Goal: Information Seeking & Learning: Check status

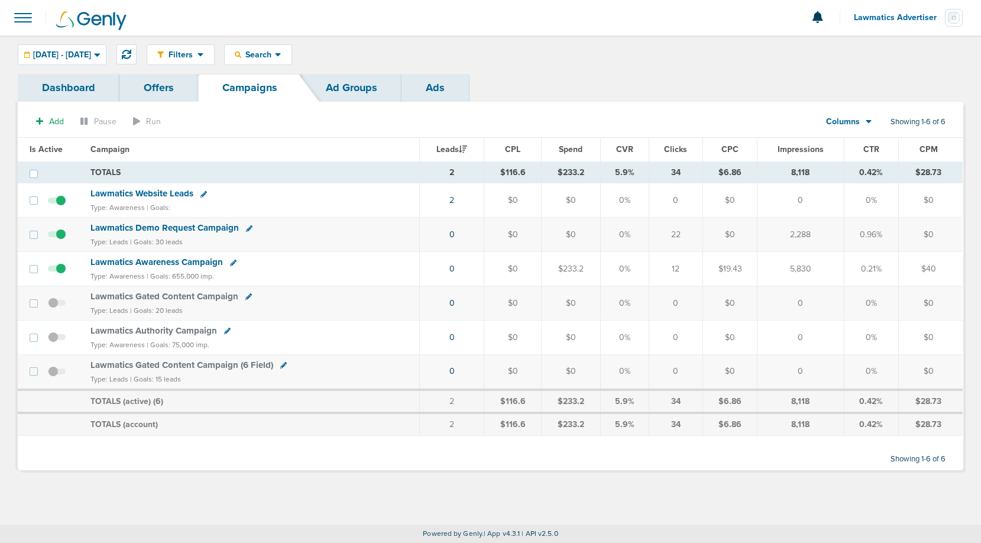
click at [864, 122] on div "Columns" at bounding box center [843, 122] width 52 height 12
click at [860, 154] on link "Sales Performance" at bounding box center [876, 157] width 118 height 15
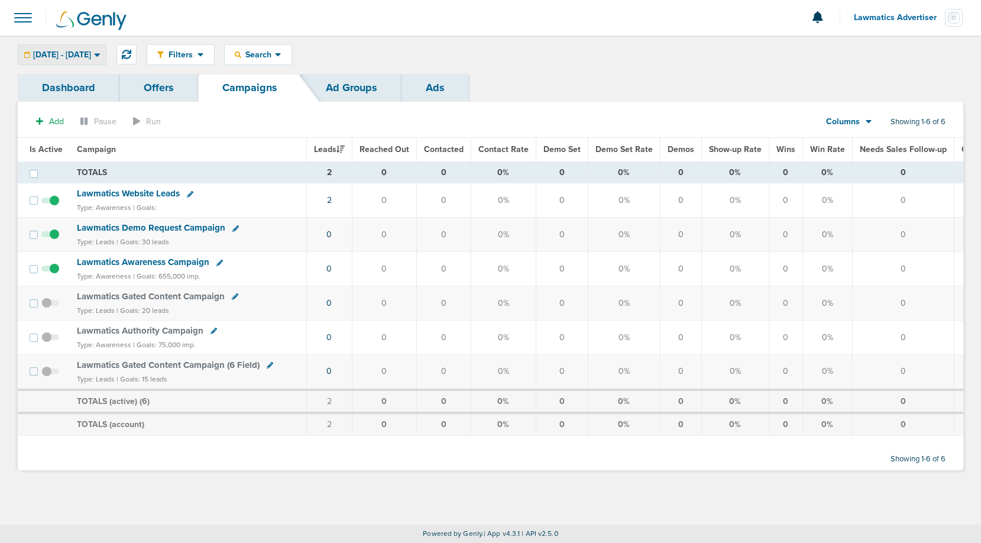
click at [77, 60] on div "[DATE] - [DATE]" at bounding box center [62, 55] width 88 height 20
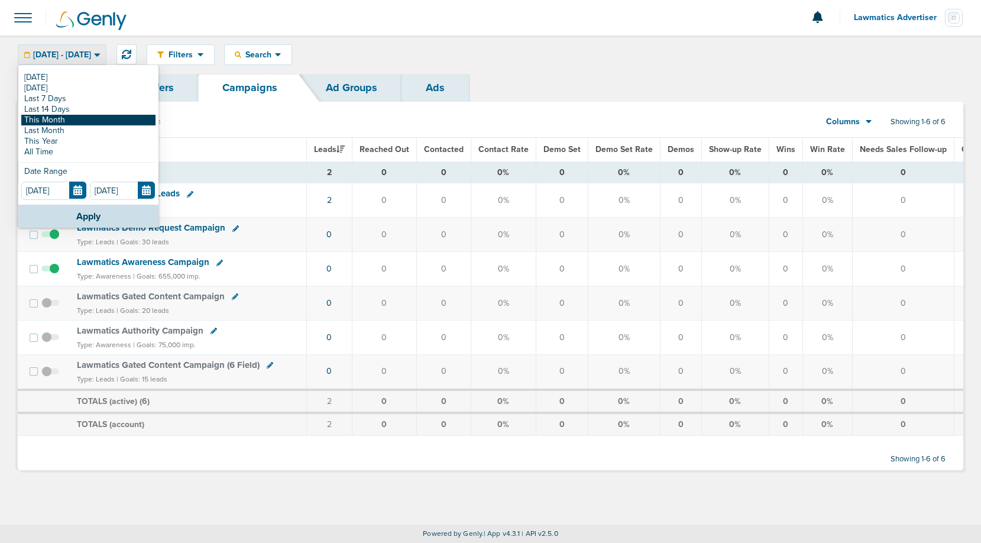
click at [64, 119] on link "This Month" at bounding box center [88, 120] width 134 height 11
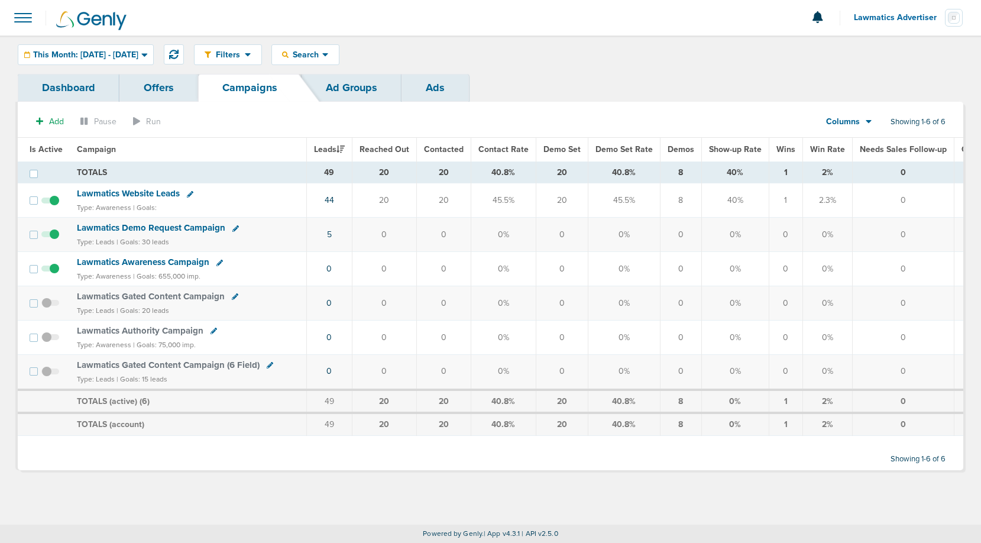
click at [167, 89] on link "Offers" at bounding box center [158, 88] width 79 height 28
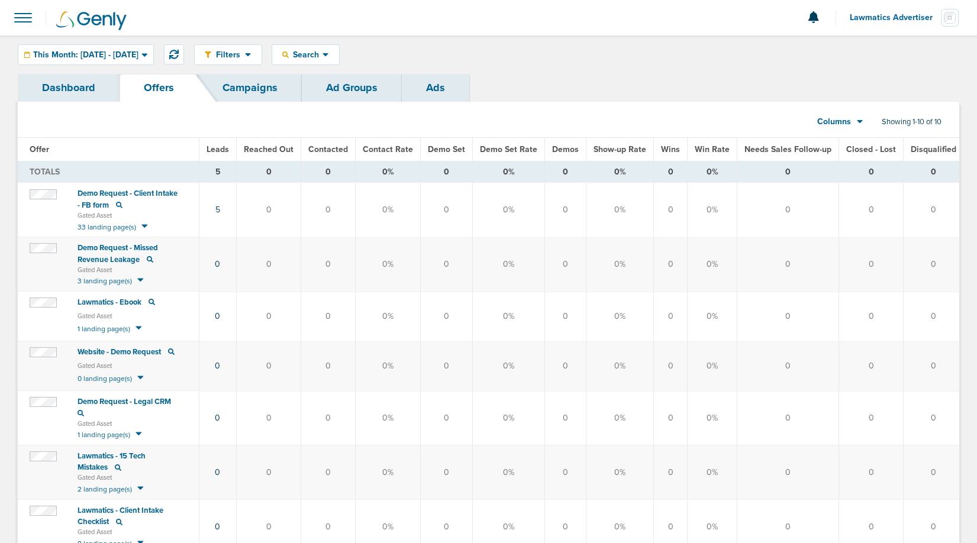
click at [359, 91] on link "Ad Groups" at bounding box center [352, 88] width 100 height 28
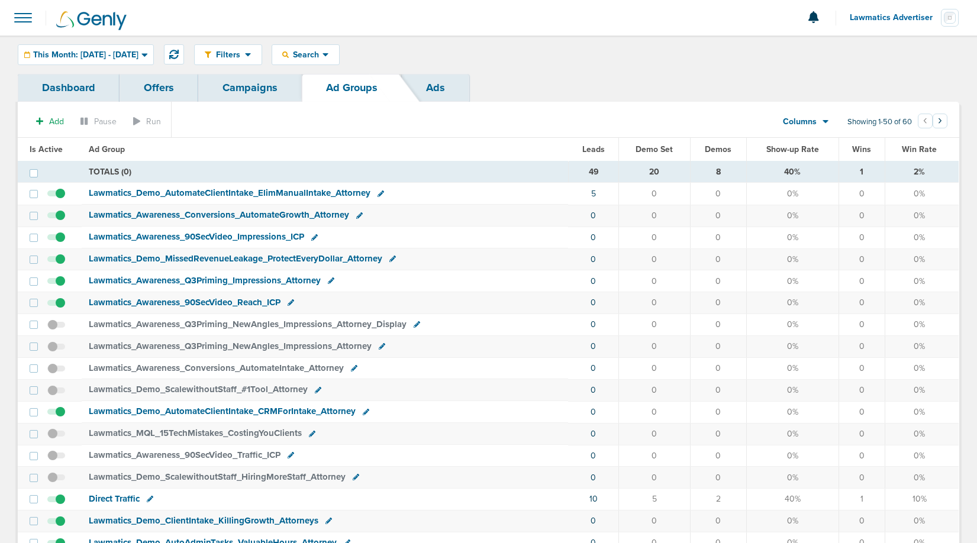
click at [248, 86] on link "Campaigns" at bounding box center [250, 88] width 104 height 28
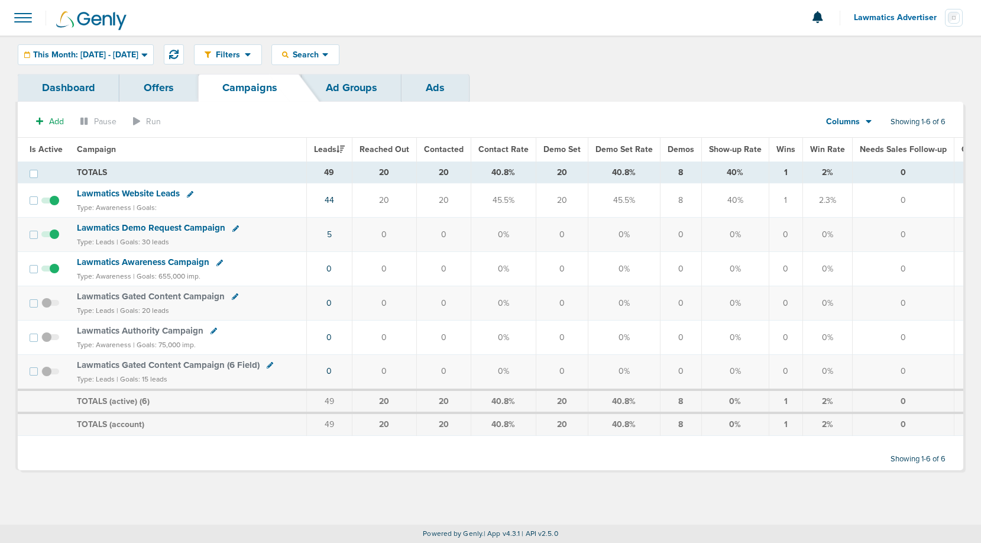
click at [138, 195] on span "Lawmatics Website Leads" at bounding box center [128, 193] width 103 height 11
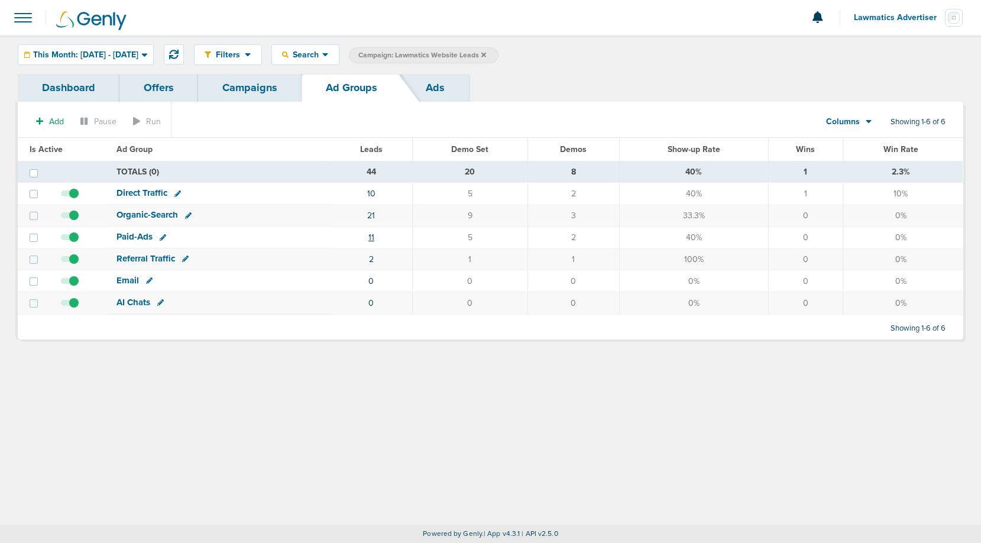
click at [374, 236] on link "11" at bounding box center [372, 237] width 6 height 10
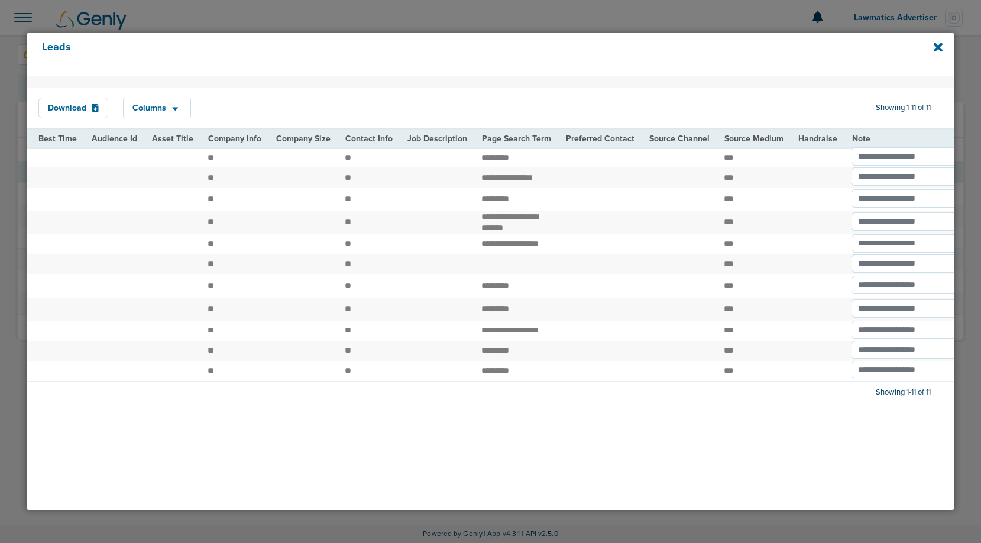
scroll to position [0, 1378]
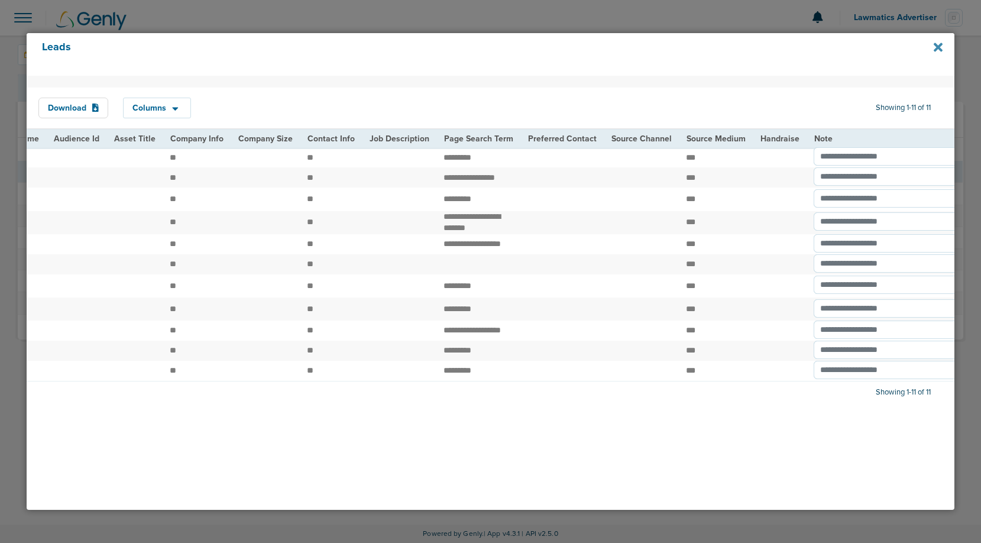
click at [938, 49] on icon at bounding box center [938, 47] width 9 height 9
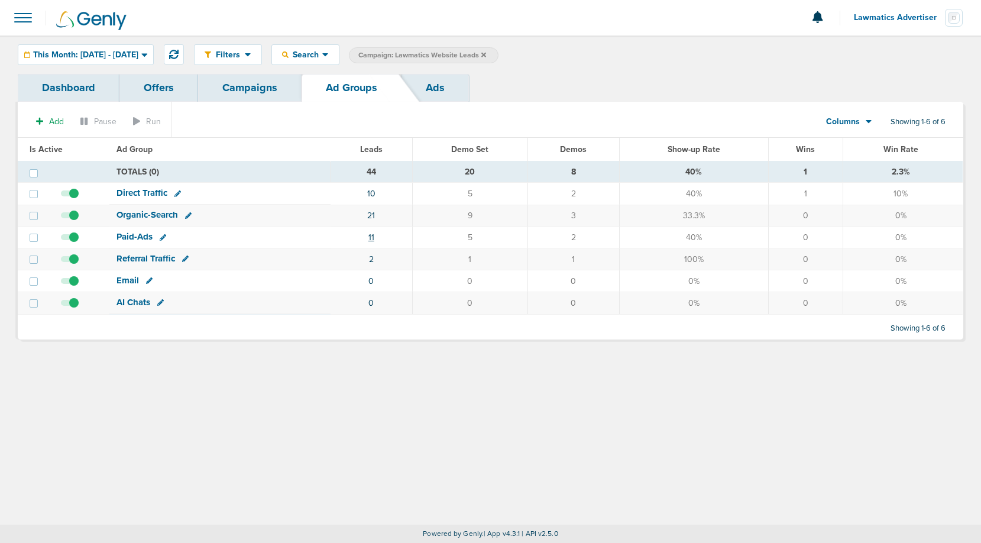
click at [371, 238] on link "11" at bounding box center [372, 237] width 6 height 10
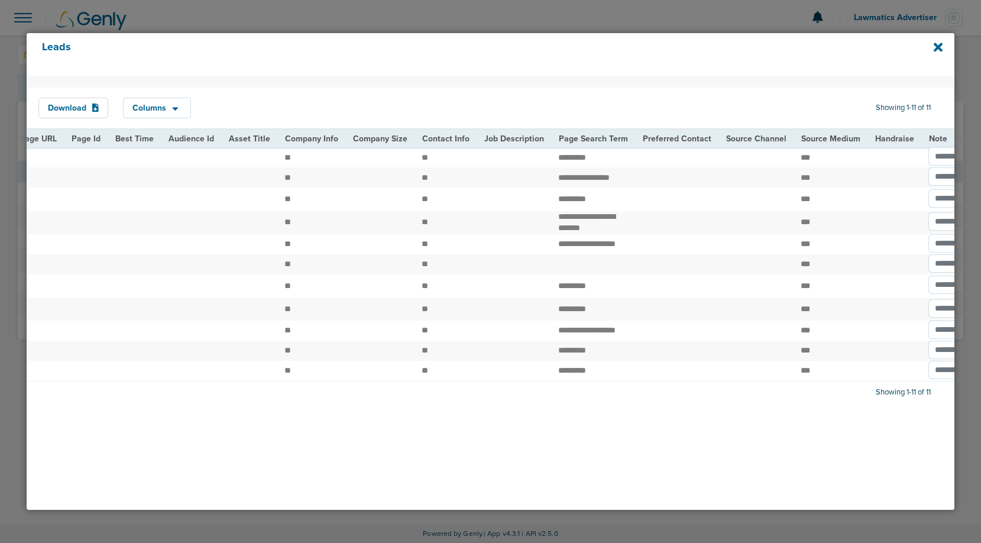
scroll to position [0, 1268]
drag, startPoint x: 528, startPoint y: 250, endPoint x: 602, endPoint y: 250, distance: 73.4
click at [602, 250] on td "**********" at bounding box center [589, 244] width 84 height 20
click at [590, 253] on td "**********" at bounding box center [589, 244] width 84 height 20
drag, startPoint x: 596, startPoint y: 254, endPoint x: 547, endPoint y: 254, distance: 49.7
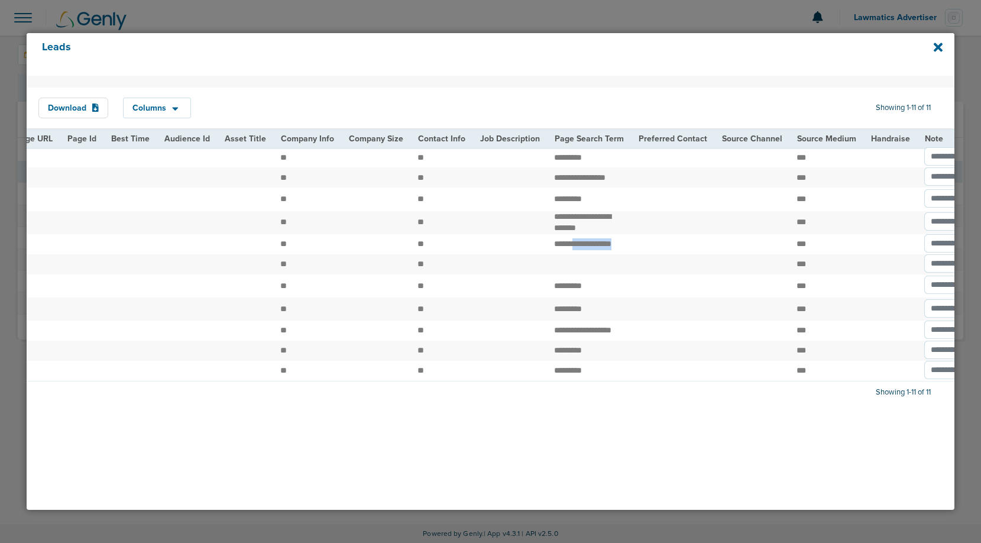
click at [547, 254] on td "**********" at bounding box center [589, 244] width 84 height 20
click at [937, 47] on icon at bounding box center [938, 47] width 9 height 9
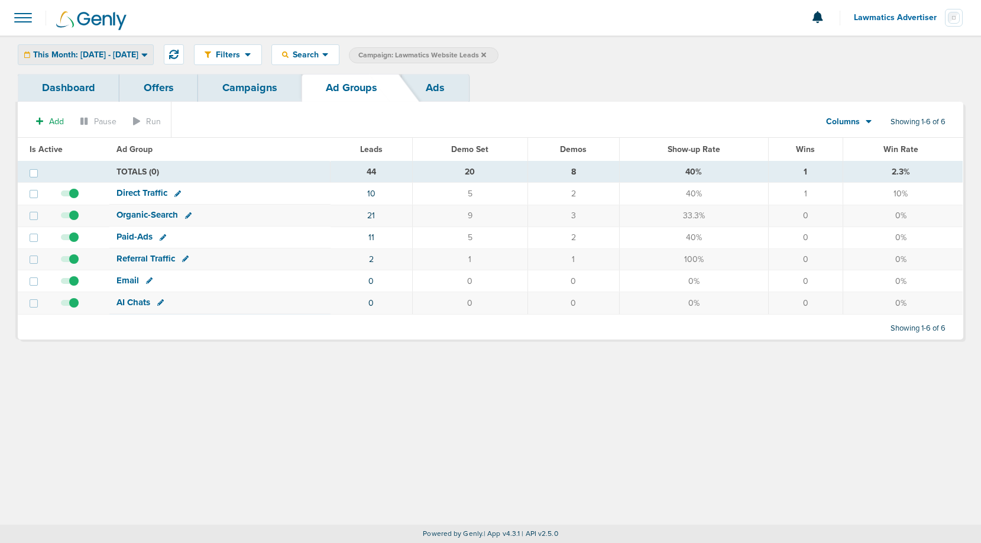
click at [138, 54] on span "This Month: [DATE] - [DATE]" at bounding box center [85, 55] width 105 height 8
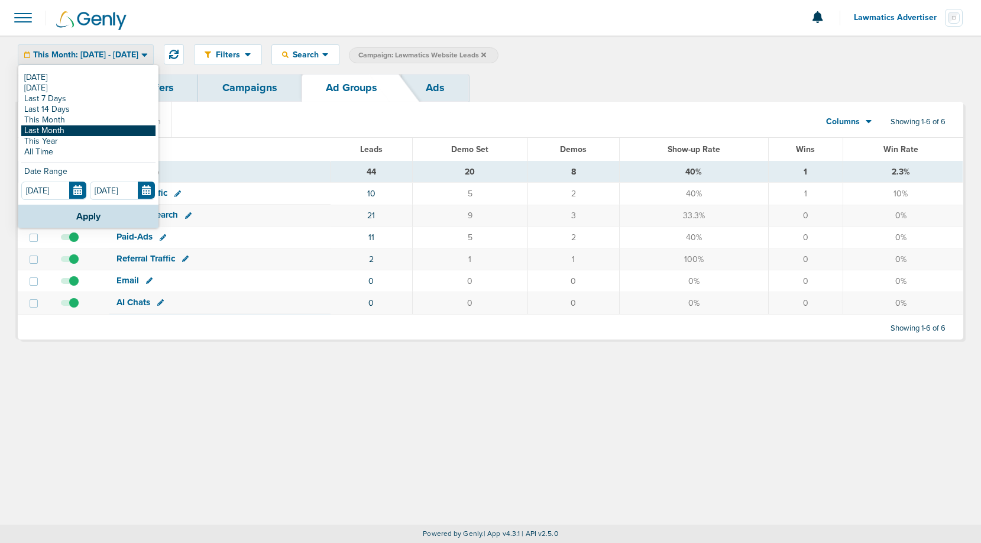
click at [69, 128] on link "Last Month" at bounding box center [88, 130] width 134 height 11
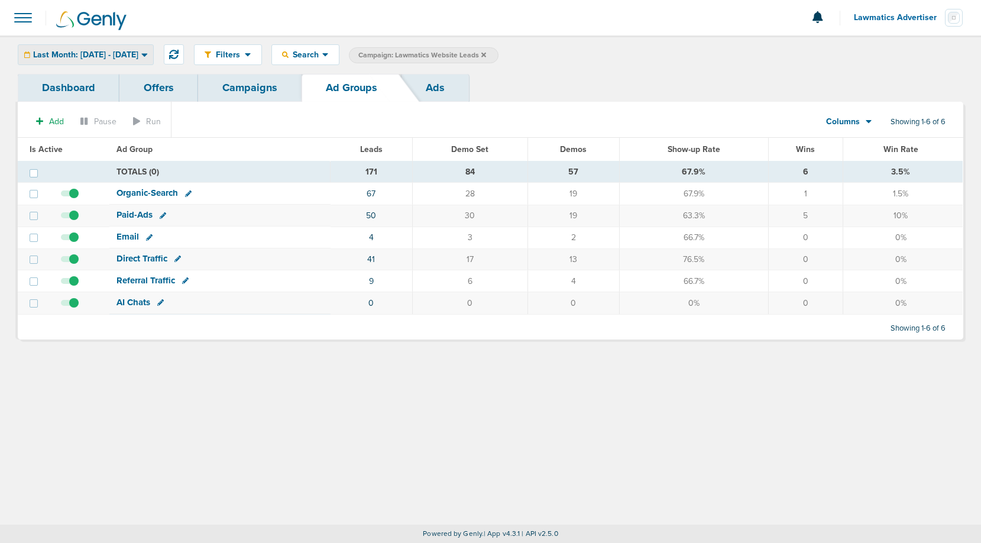
click at [138, 57] on span "Last Month: [DATE] - [DATE]" at bounding box center [85, 55] width 105 height 8
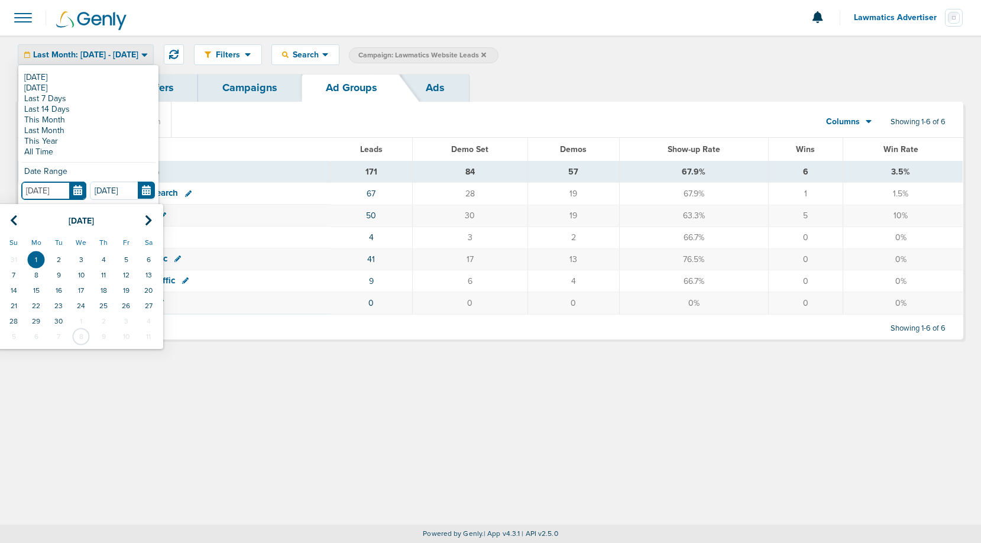
click at [75, 190] on input "[DATE]" at bounding box center [53, 191] width 65 height 18
click at [9, 222] on th at bounding box center [13, 221] width 22 height 24
click at [127, 255] on td "1" at bounding box center [126, 259] width 22 height 15
type input "[DATE]"
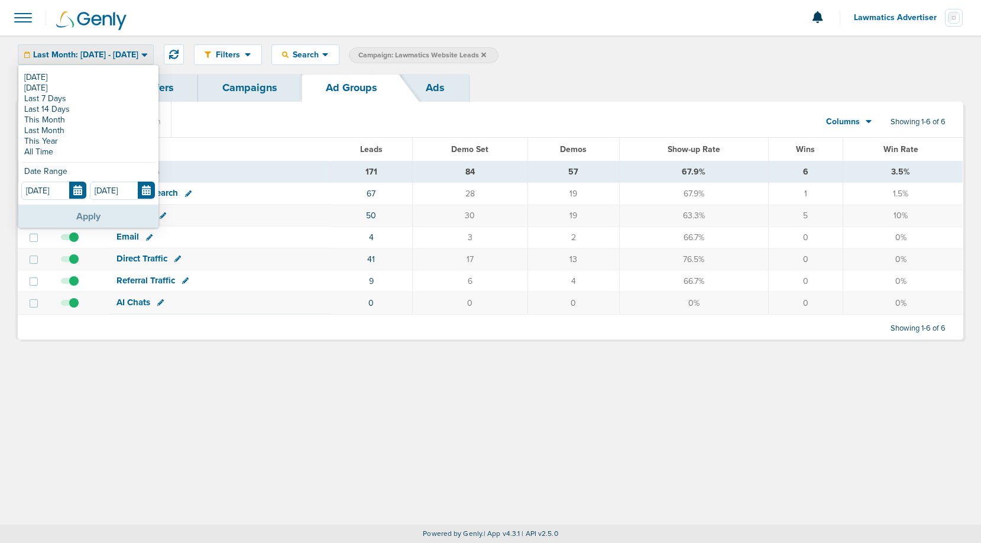
click at [104, 215] on button "Apply" at bounding box center [88, 216] width 140 height 23
